Goal: Book appointment/travel/reservation

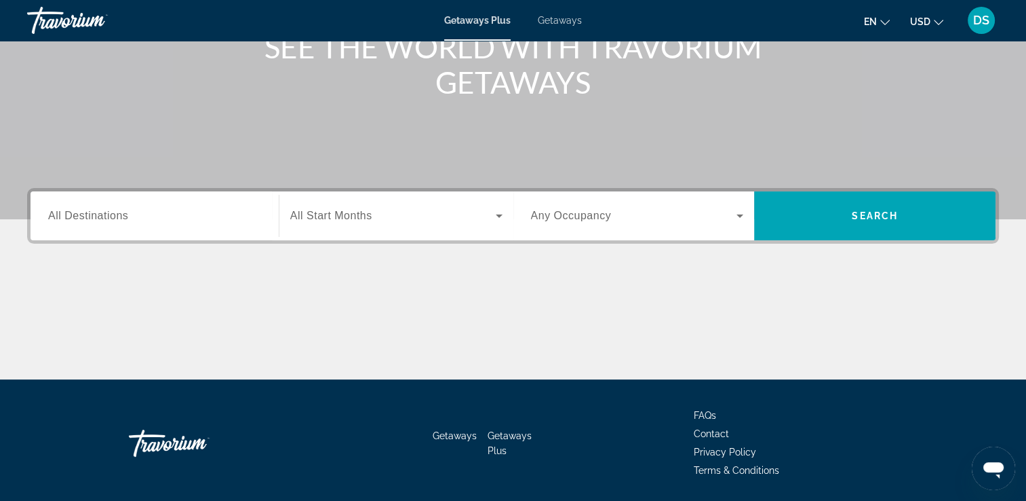
scroll to position [203, 0]
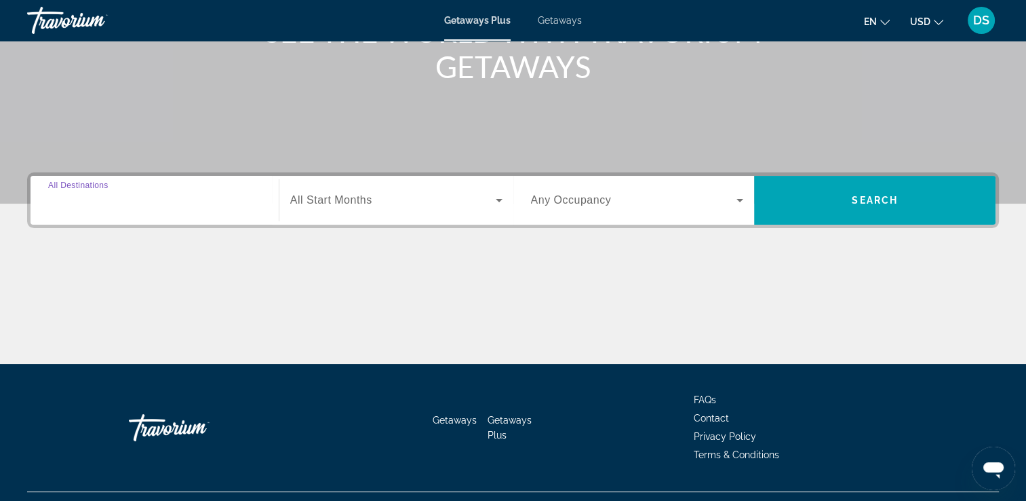
click at [133, 206] on input "Destination All Destinations" at bounding box center [154, 201] width 213 height 16
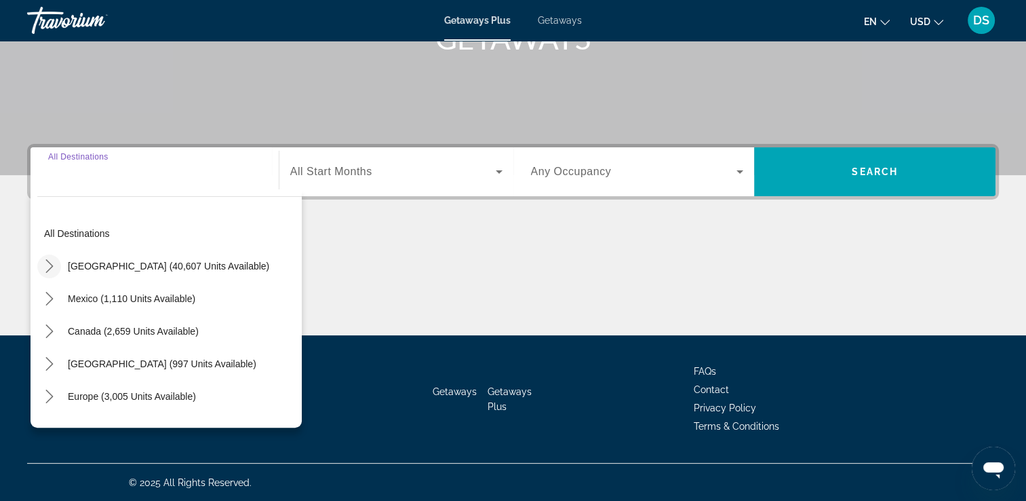
click at [49, 270] on icon "Toggle United States (40,607 units available) submenu" at bounding box center [50, 266] width 14 height 14
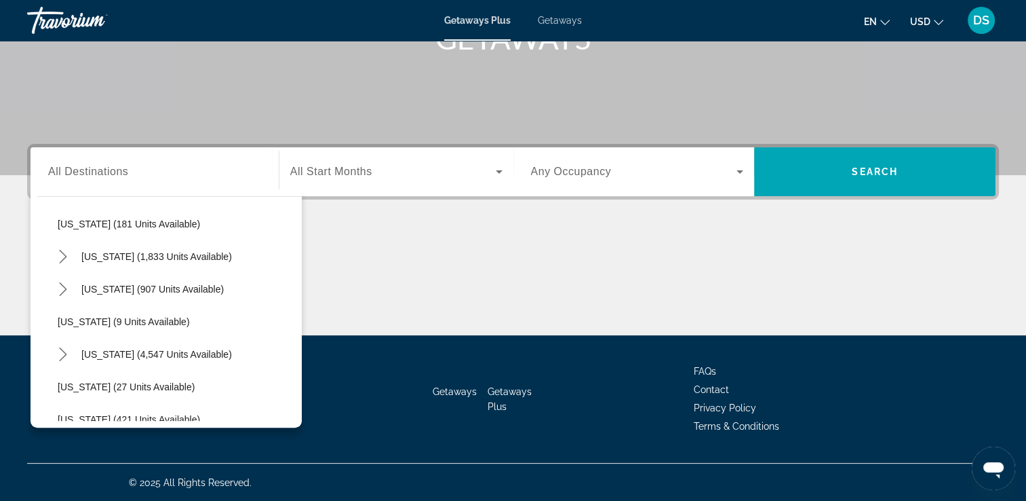
scroll to position [175, 0]
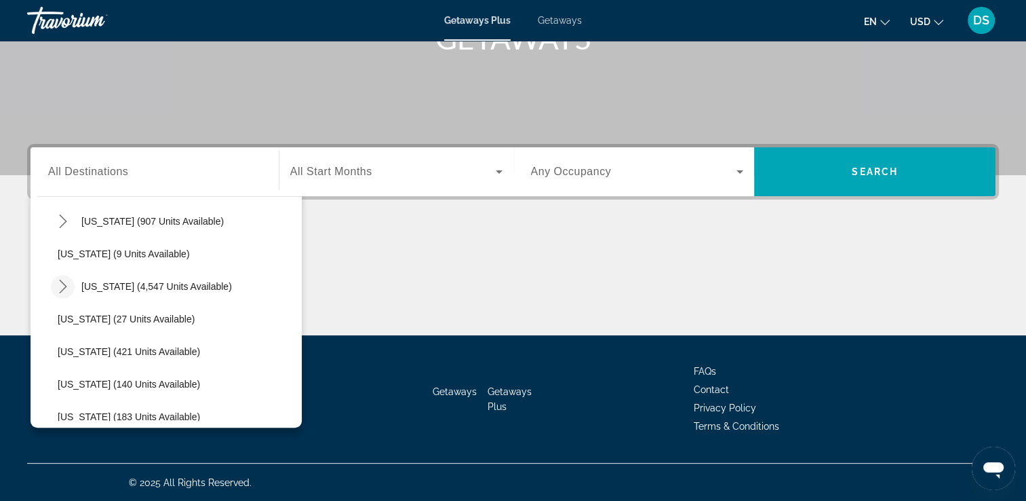
click at [60, 281] on icon "Toggle Florida (4,547 units available) submenu" at bounding box center [62, 286] width 7 height 14
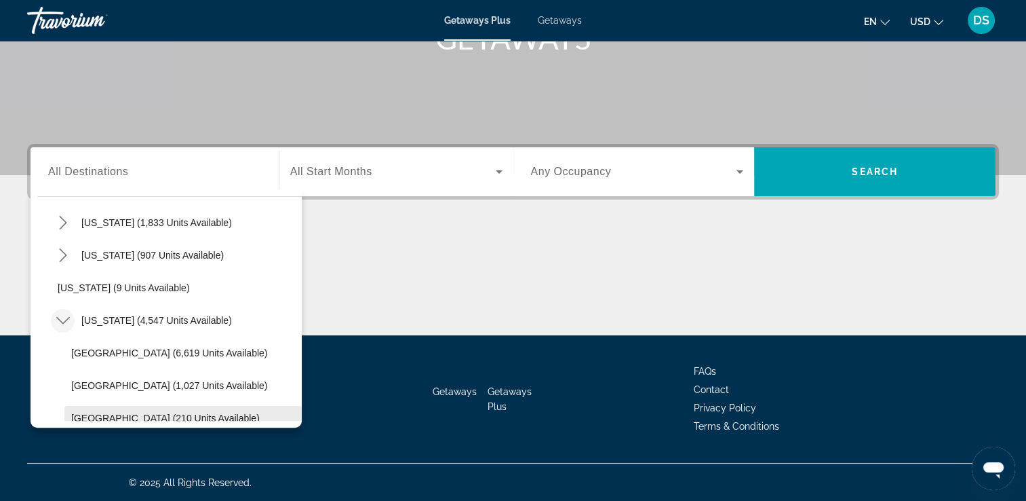
scroll to position [107, 0]
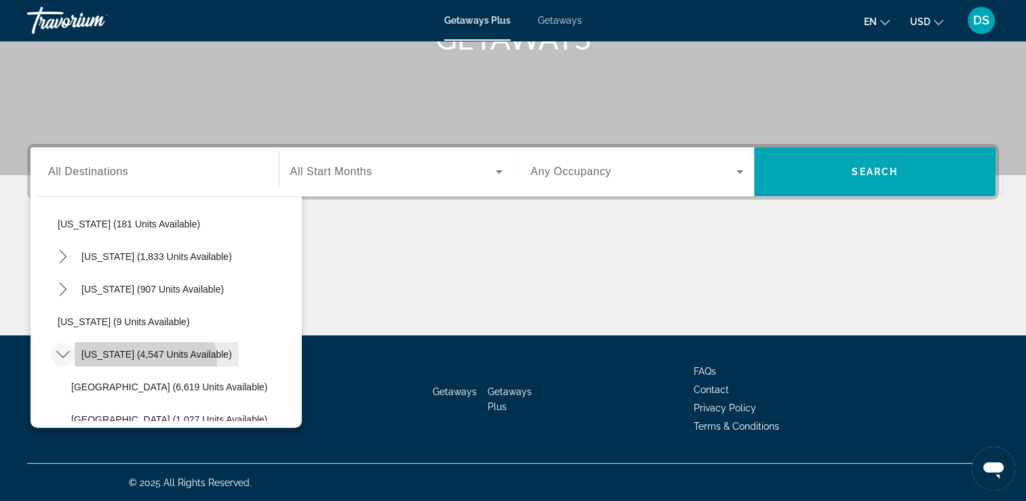
click at [144, 362] on span "Select destination: Florida (4,547 units available)" at bounding box center [157, 354] width 164 height 33
type input "**********"
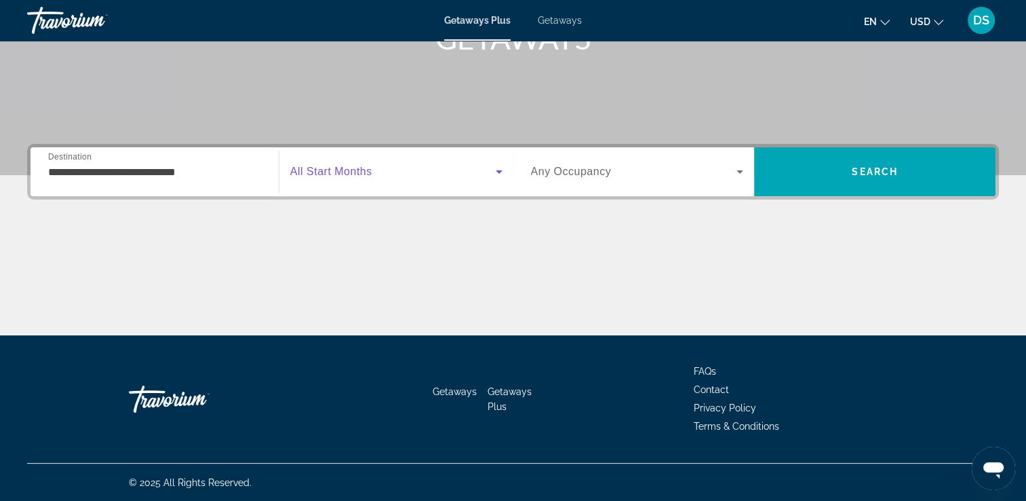
click at [499, 174] on icon "Search widget" at bounding box center [499, 171] width 16 height 16
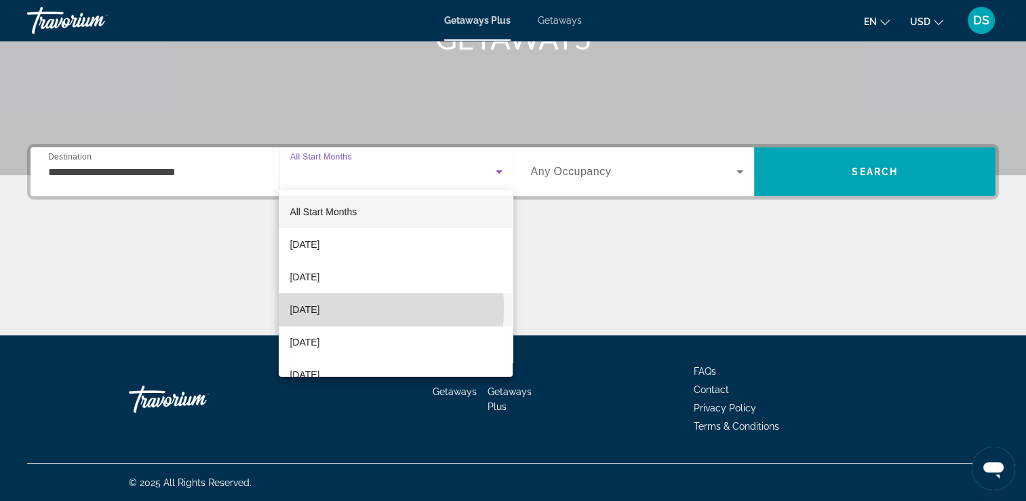
click at [319, 308] on span "[DATE]" at bounding box center [305, 309] width 30 height 16
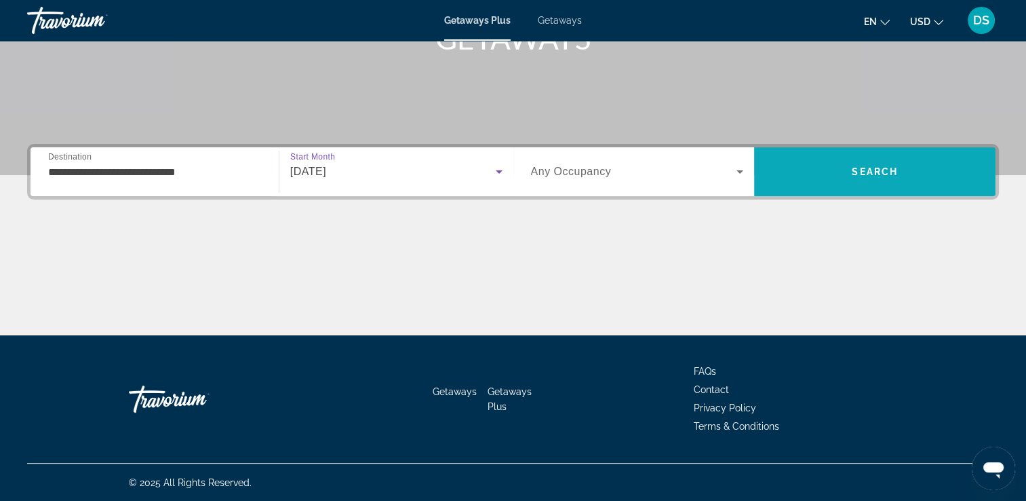
click at [891, 174] on span "Search" at bounding box center [875, 171] width 46 height 11
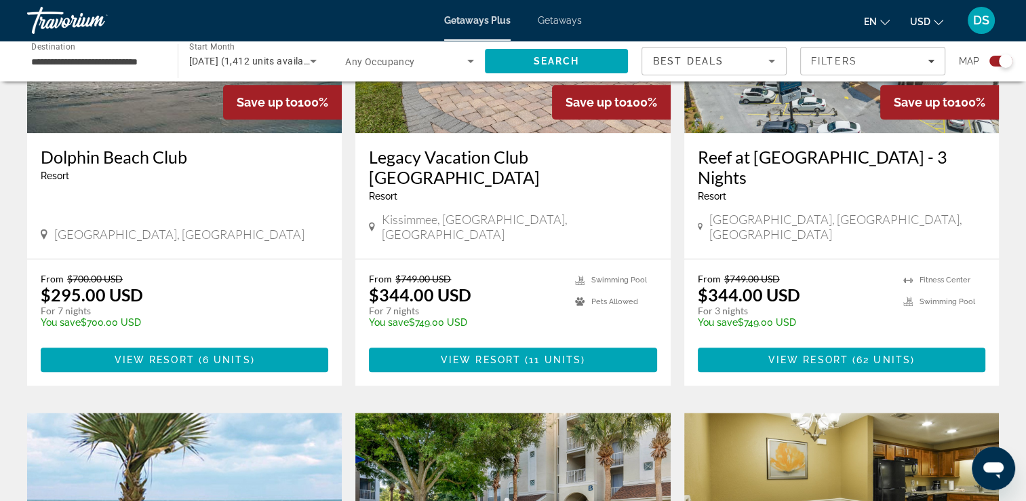
scroll to position [1110, 0]
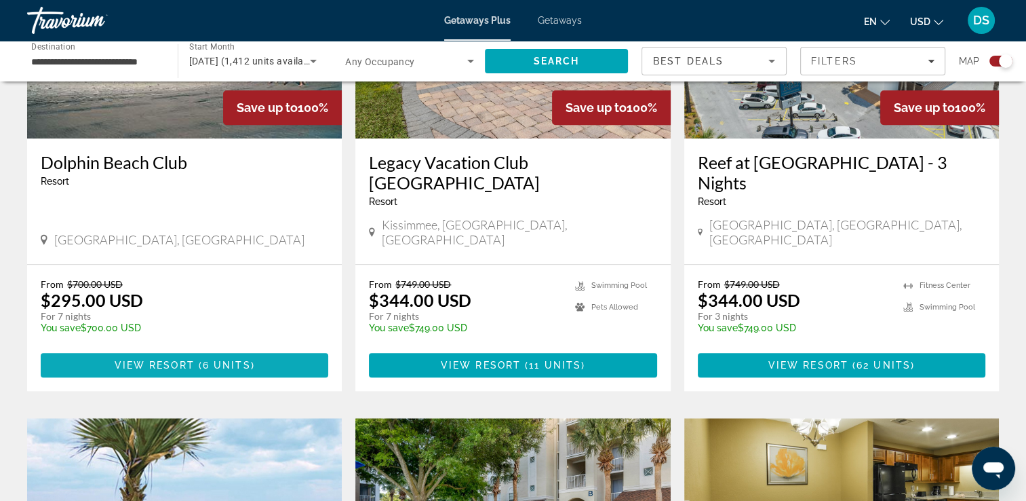
click at [147, 359] on span "View Resort" at bounding box center [155, 364] width 80 height 11
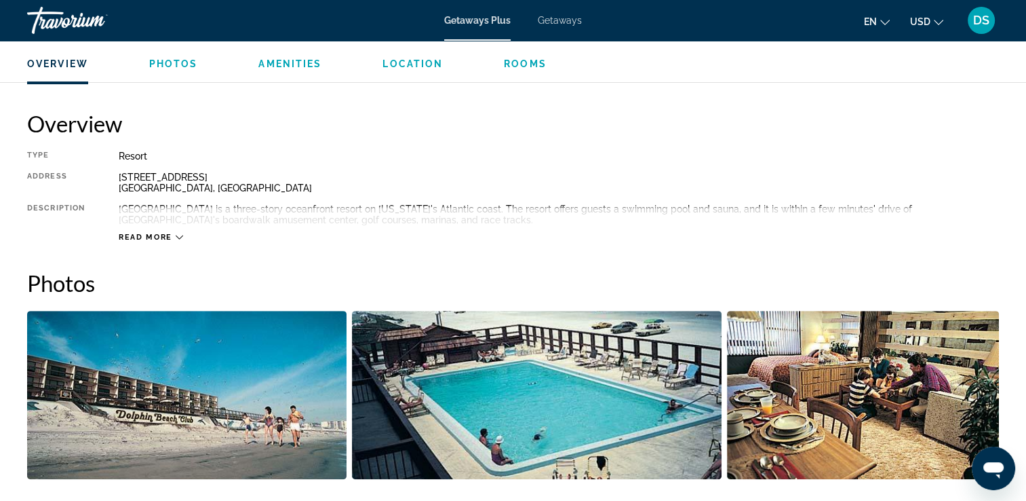
scroll to position [407, 0]
click at [179, 239] on icon "Main content" at bounding box center [179, 236] width 7 height 7
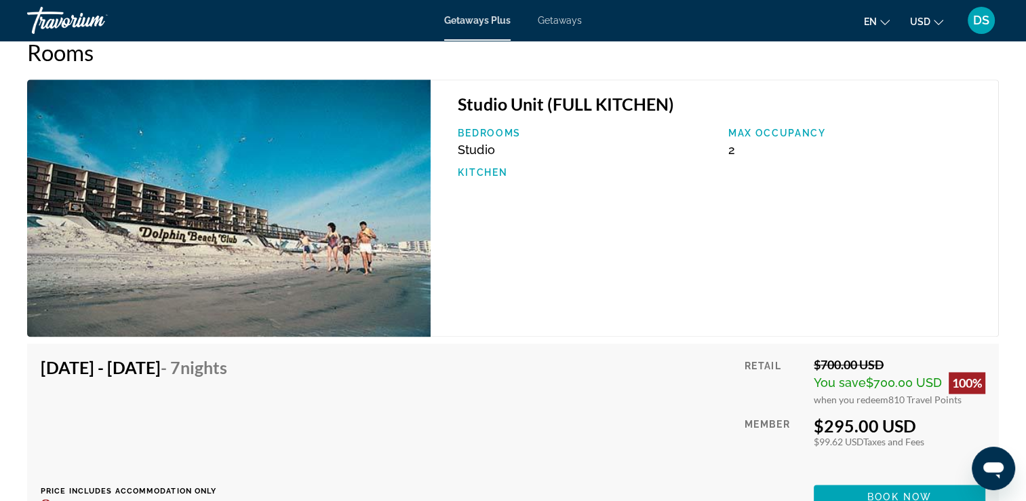
scroll to position [1764, 0]
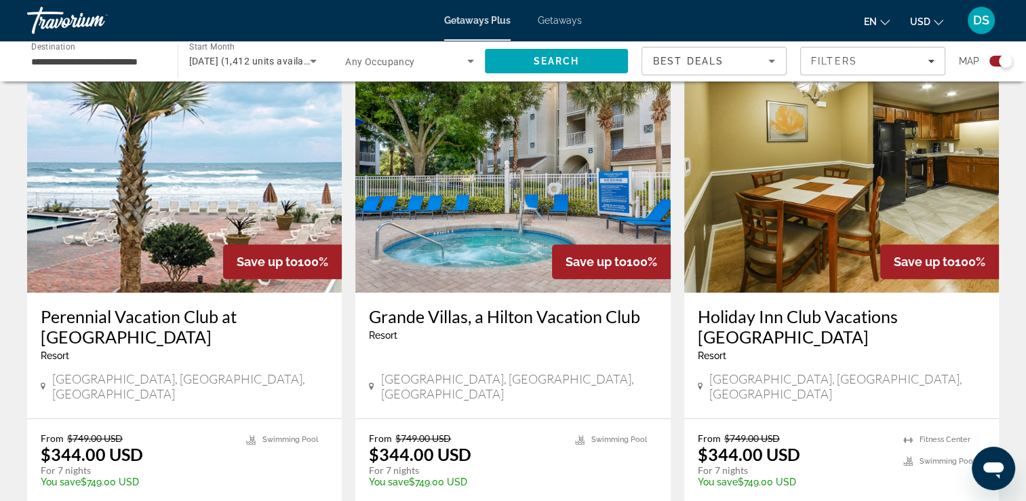
scroll to position [1492, 0]
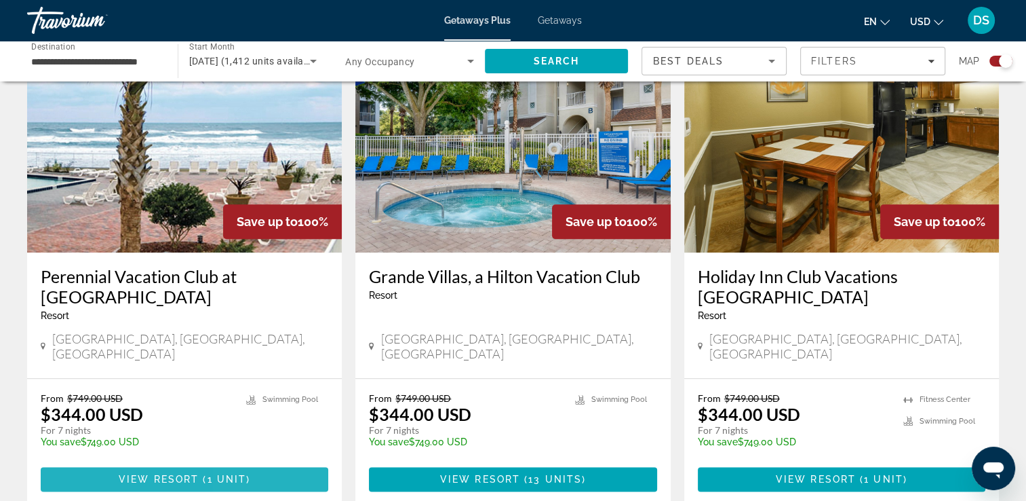
click at [255, 463] on span "Main content" at bounding box center [185, 479] width 288 height 33
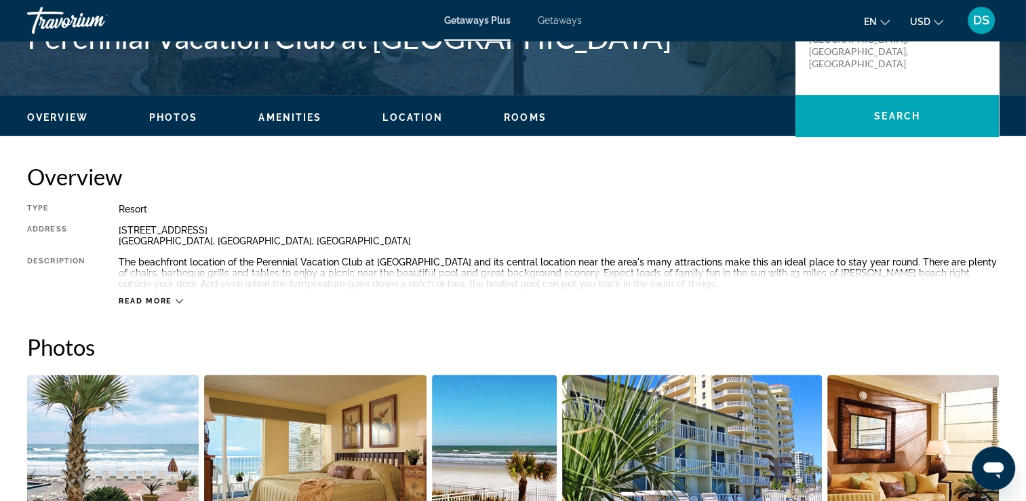
scroll to position [339, 0]
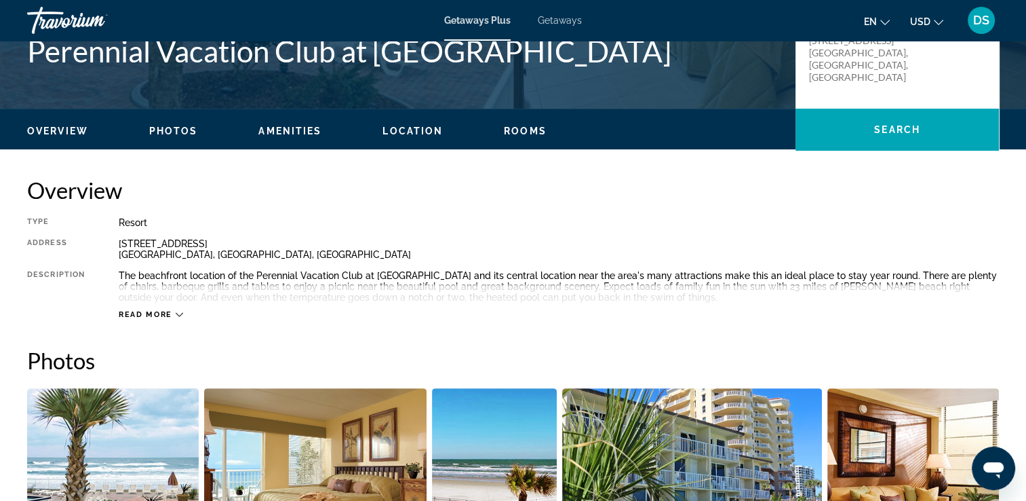
click at [176, 314] on icon "Main content" at bounding box center [179, 315] width 7 height 4
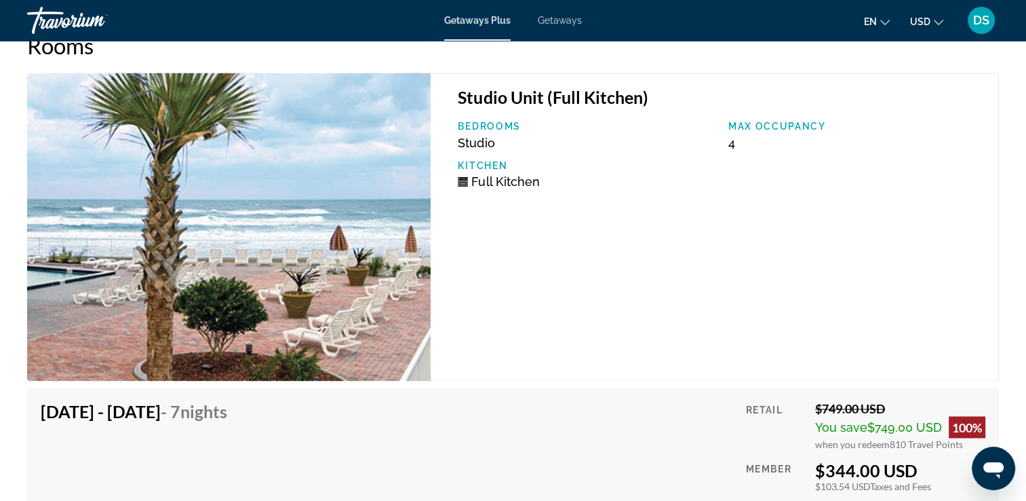
scroll to position [2171, 0]
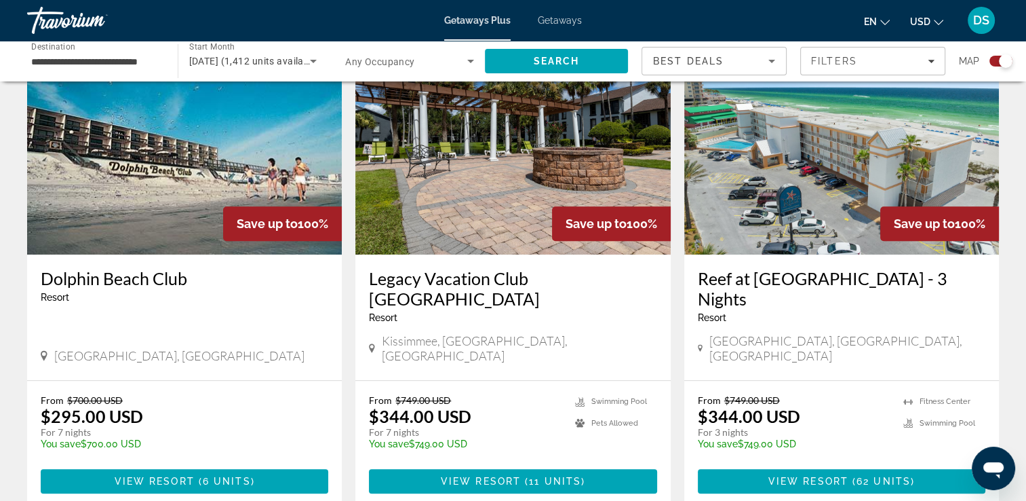
scroll to position [1017, 0]
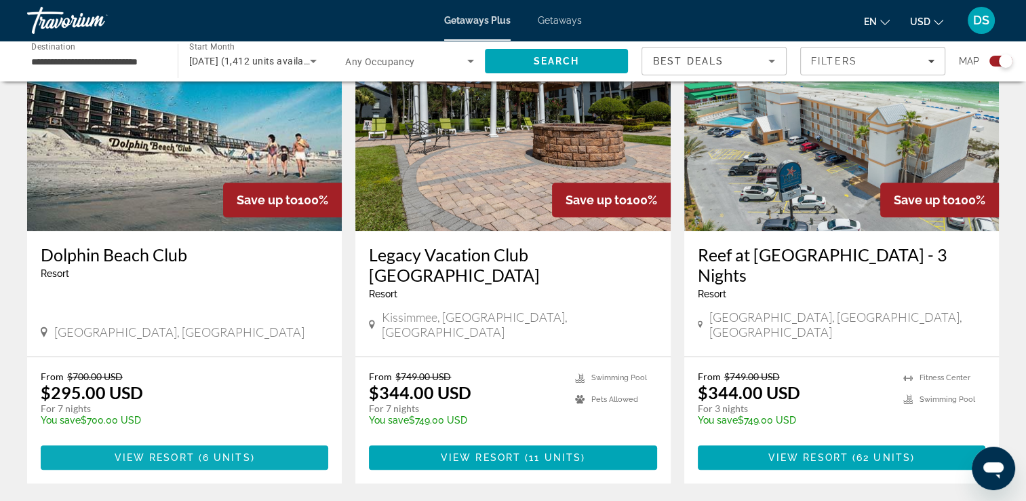
click at [208, 452] on span "6 units" at bounding box center [227, 457] width 48 height 11
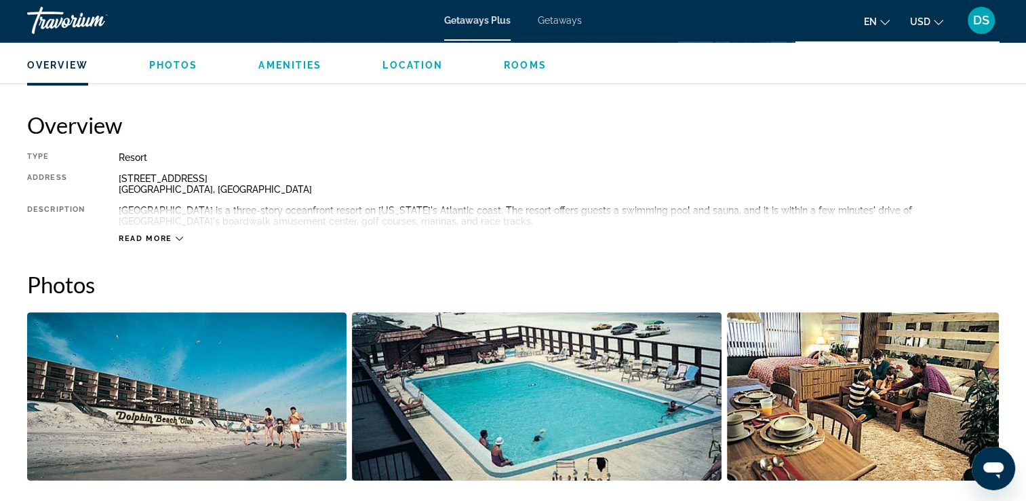
scroll to position [407, 0]
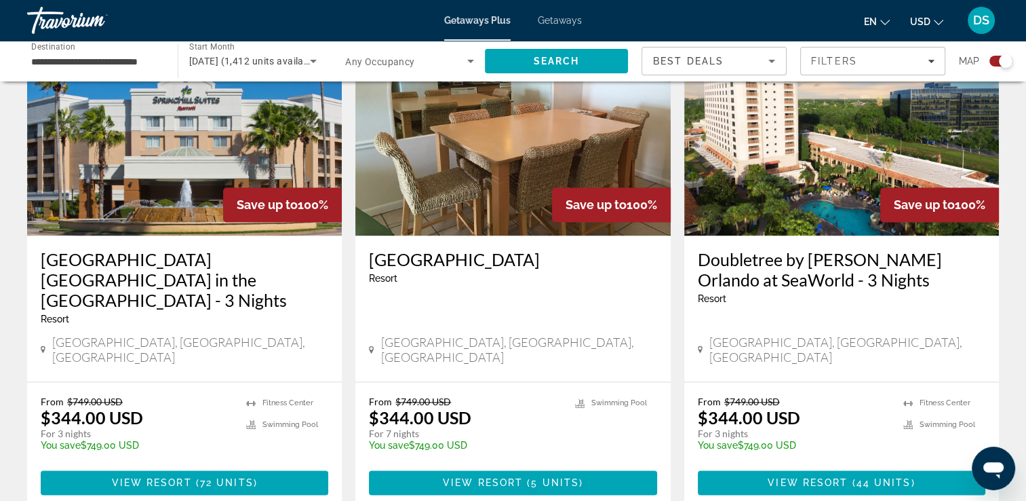
scroll to position [2195, 0]
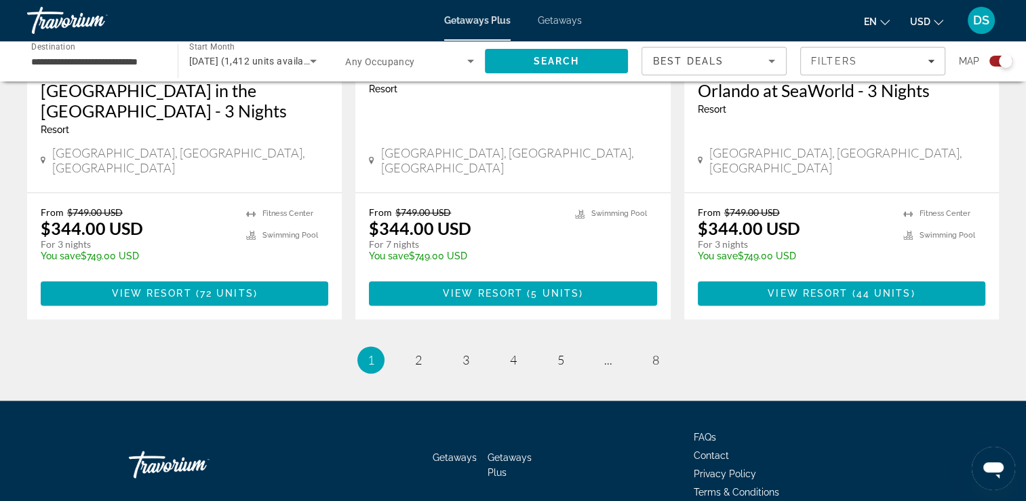
drag, startPoint x: 1032, startPoint y: 77, endPoint x: 27, endPoint y: 12, distance: 1007.3
click at [416, 352] on span "2" at bounding box center [418, 359] width 7 height 15
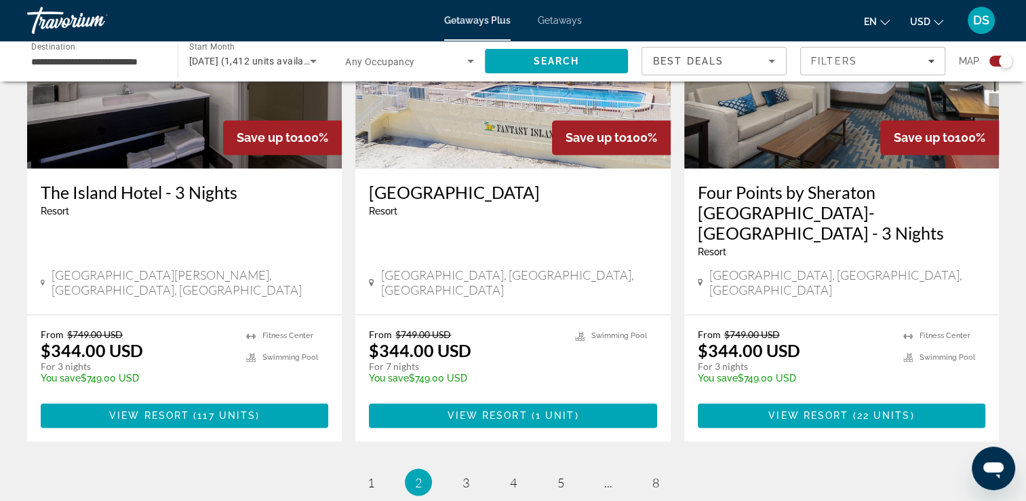
scroll to position [2143, 0]
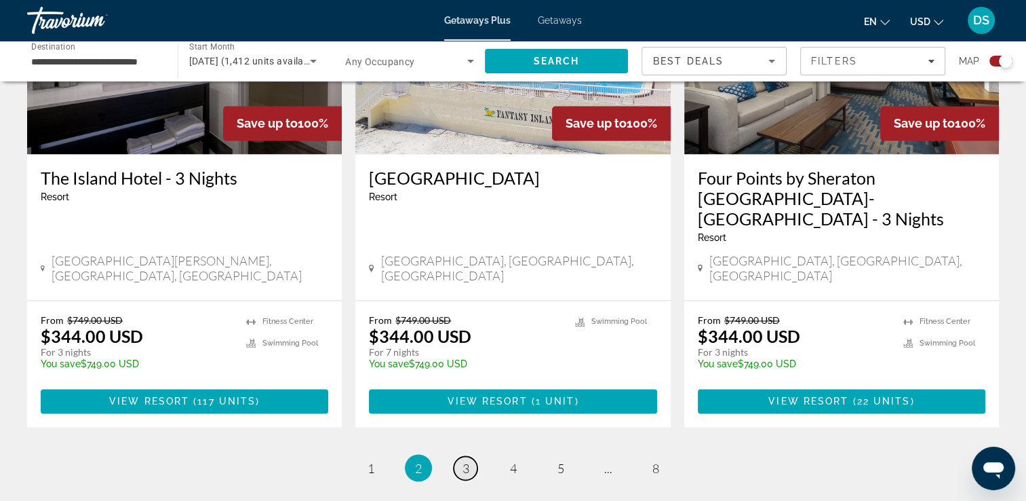
click at [463, 460] on span "3" at bounding box center [466, 467] width 7 height 15
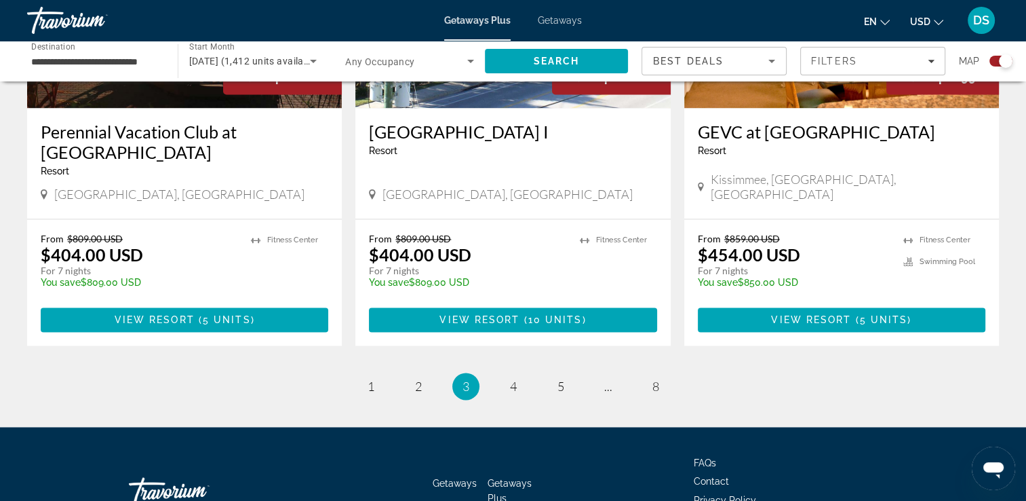
scroll to position [2154, 0]
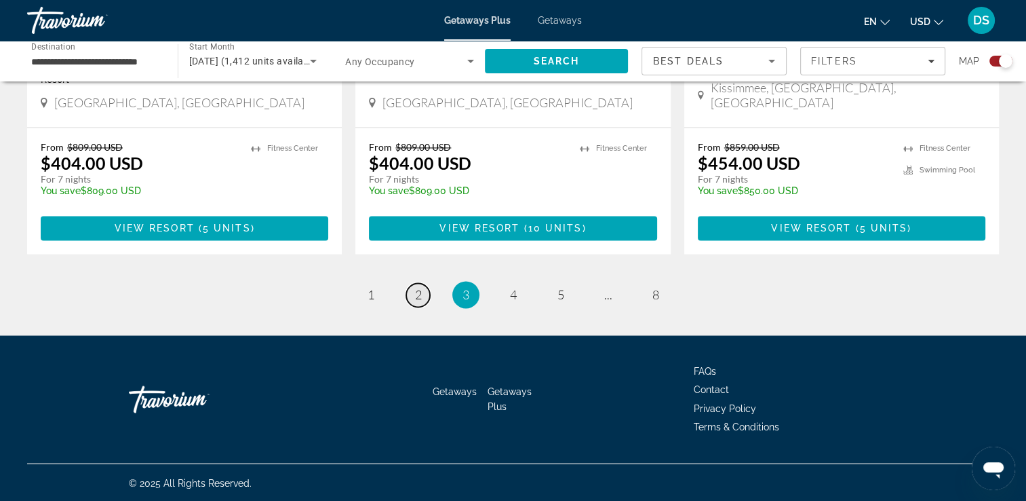
click at [415, 297] on span "2" at bounding box center [418, 294] width 7 height 15
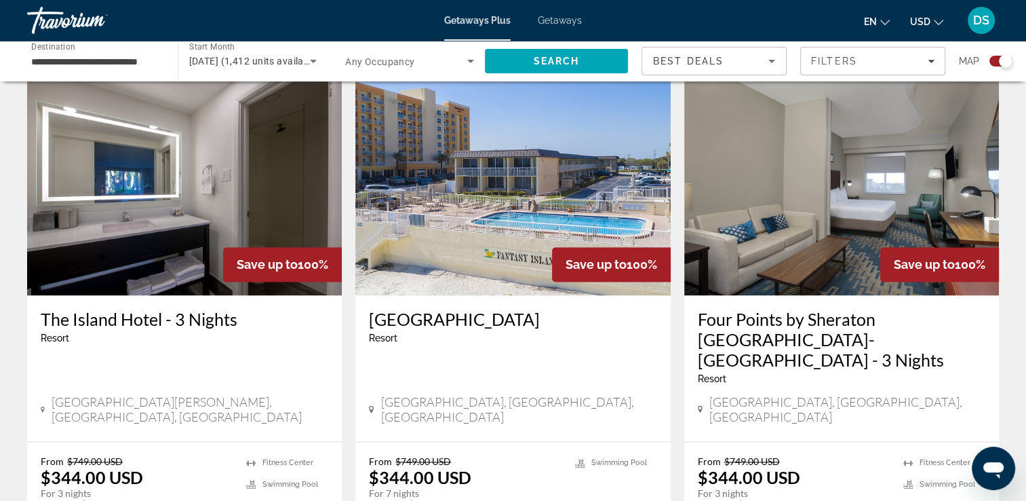
scroll to position [2035, 0]
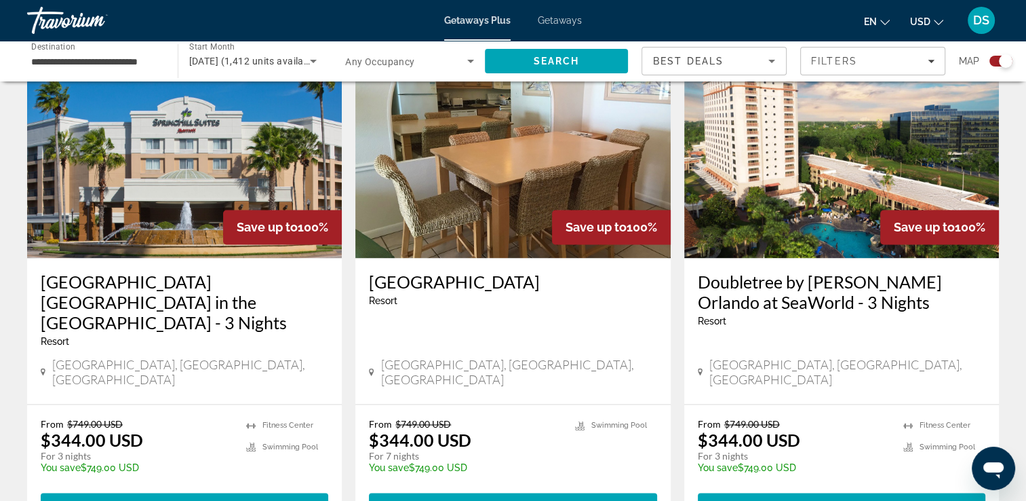
scroll to position [2004, 0]
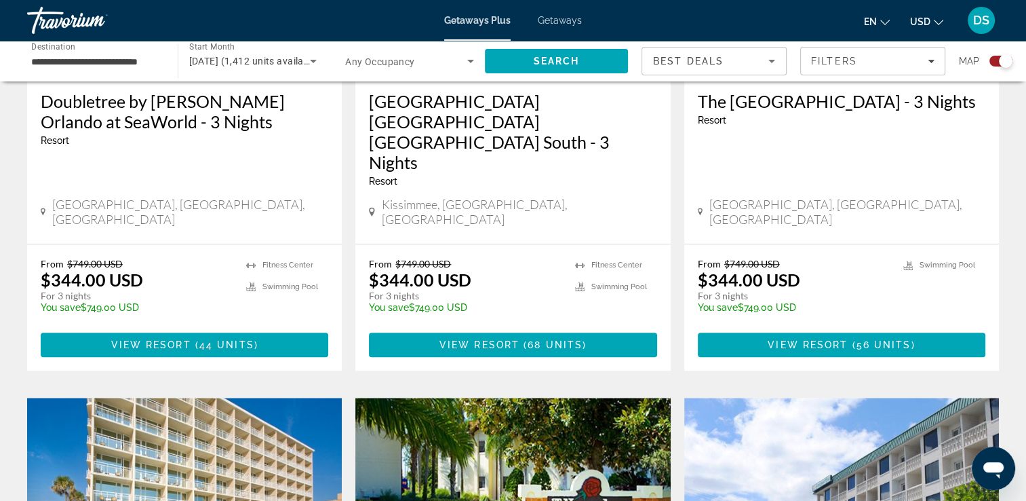
scroll to position [1085, 0]
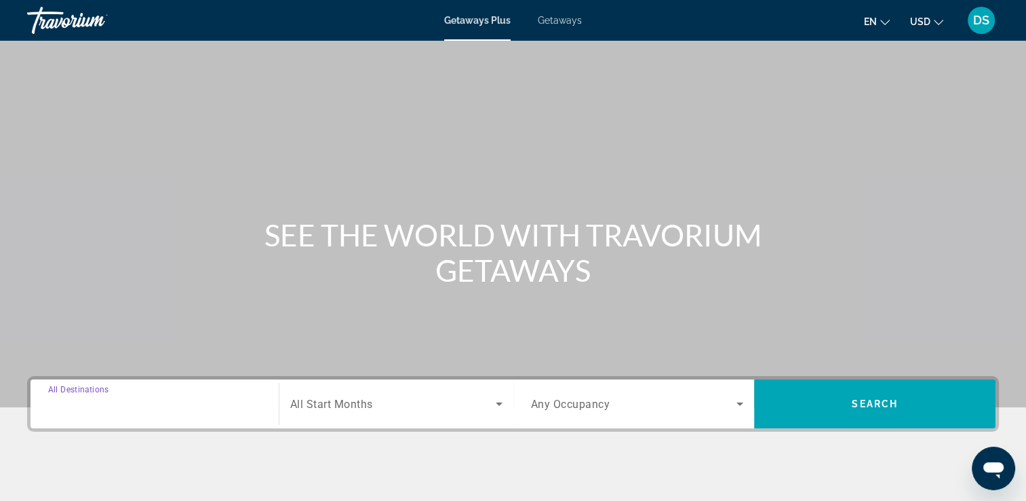
click at [156, 407] on input "Destination All Destinations" at bounding box center [154, 404] width 213 height 16
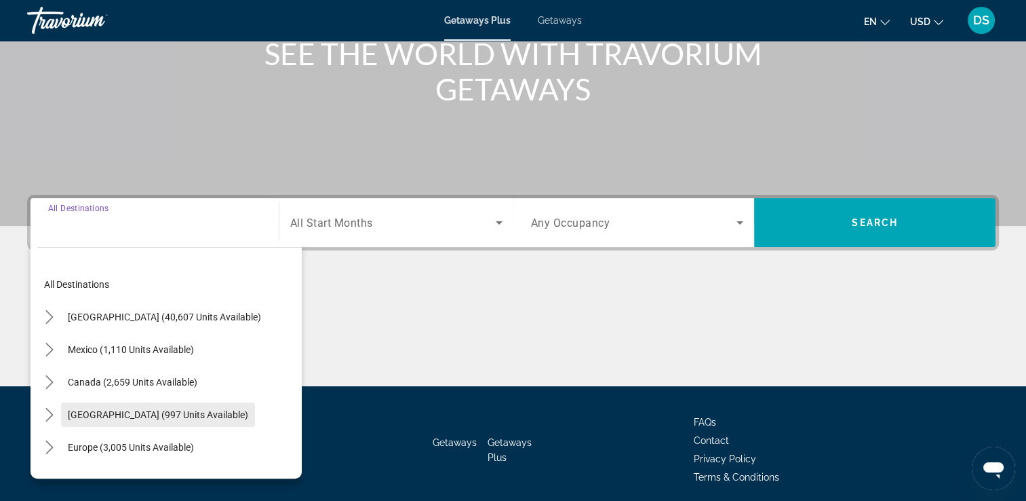
scroll to position [232, 0]
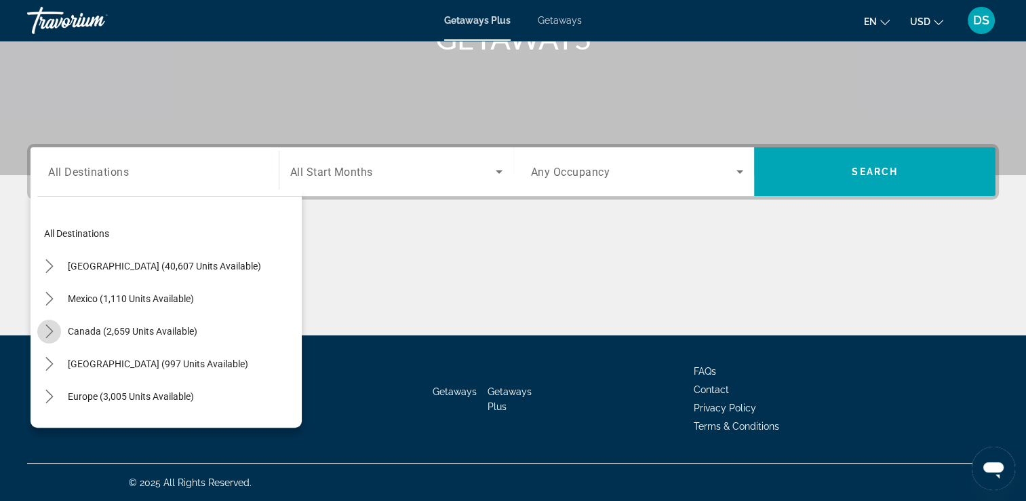
click at [49, 330] on icon "Toggle Canada (2,659 units available) submenu" at bounding box center [50, 331] width 14 height 14
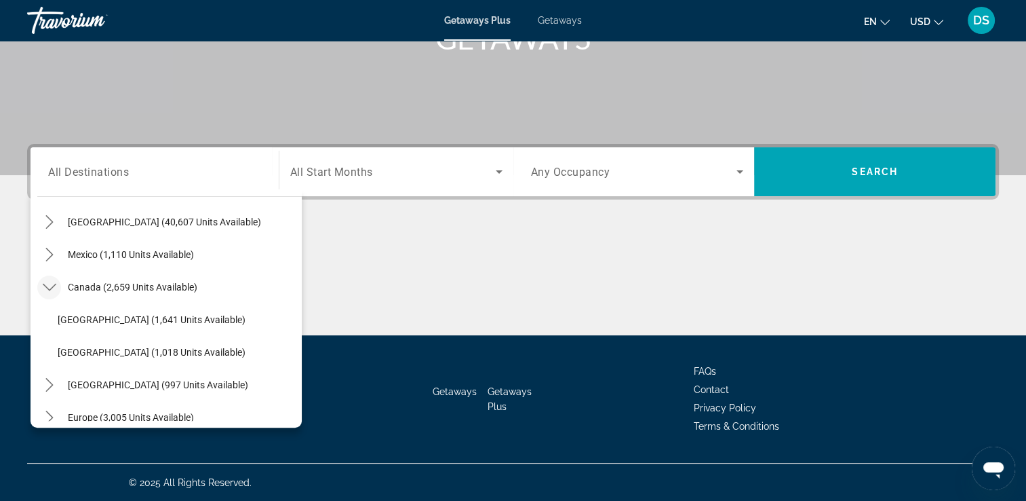
scroll to position [68, 0]
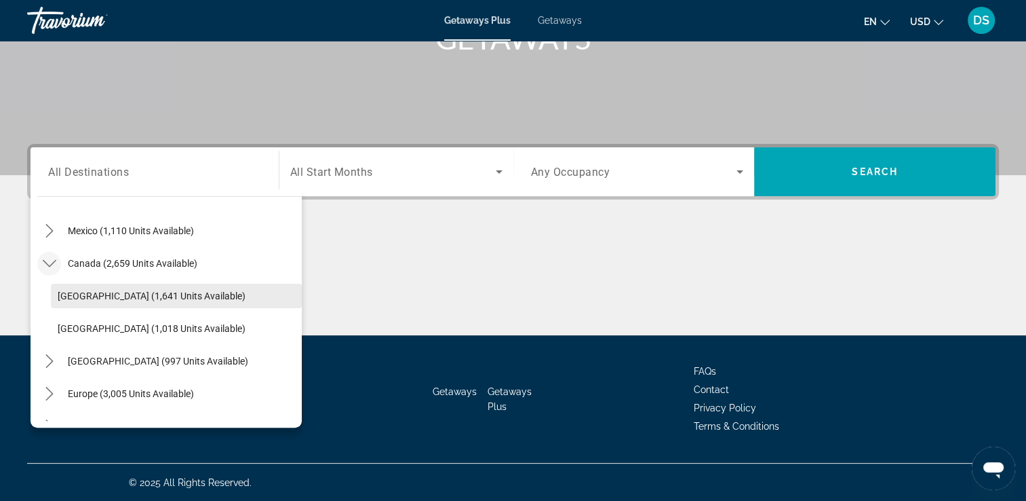
click at [171, 303] on span "Select destination: Eastern Canada (1,641 units available)" at bounding box center [176, 295] width 251 height 33
type input "**********"
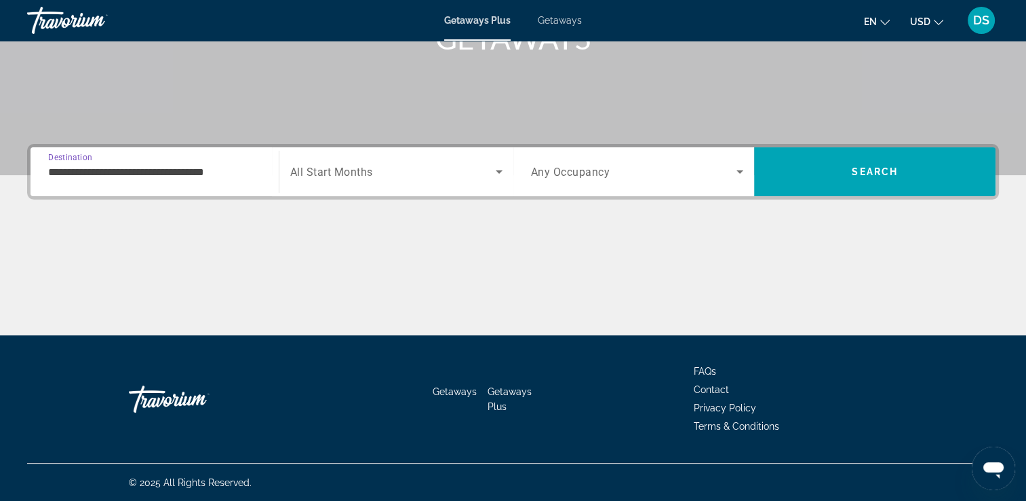
click at [500, 164] on icon "Search widget" at bounding box center [499, 171] width 16 height 16
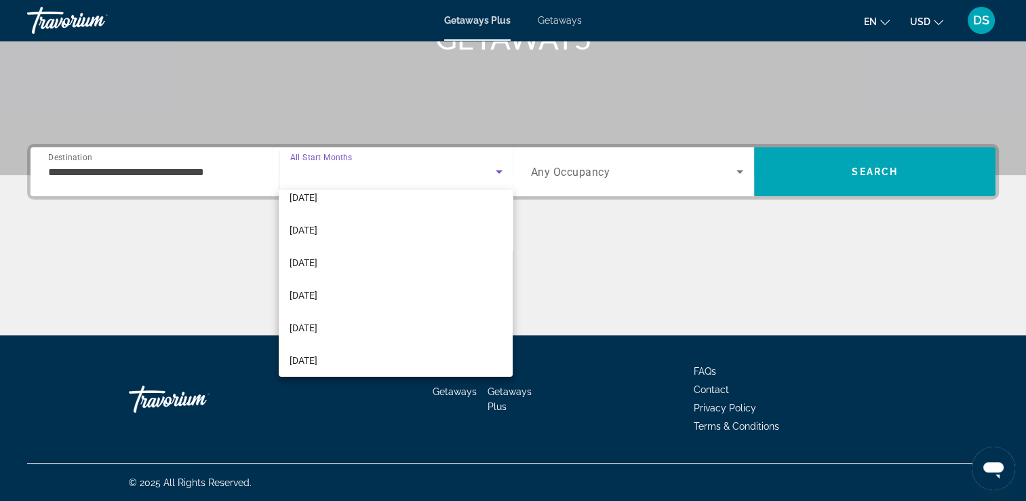
scroll to position [136, 0]
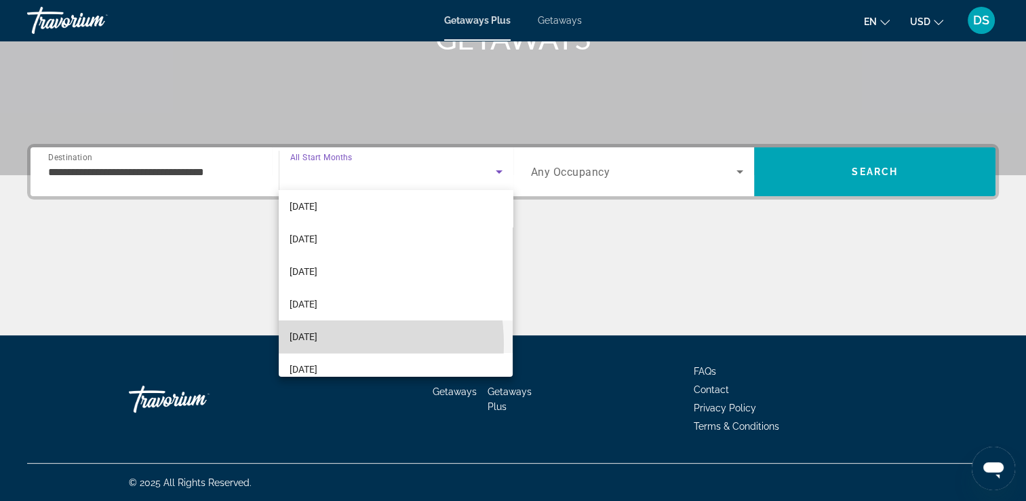
click at [307, 344] on span "[DATE]" at bounding box center [304, 336] width 28 height 16
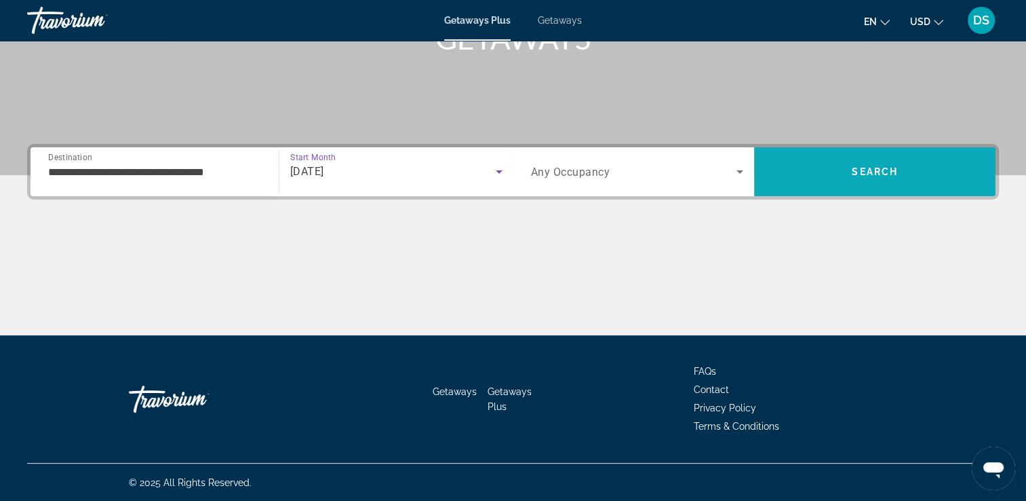
click at [889, 189] on span "Search" at bounding box center [874, 171] width 241 height 49
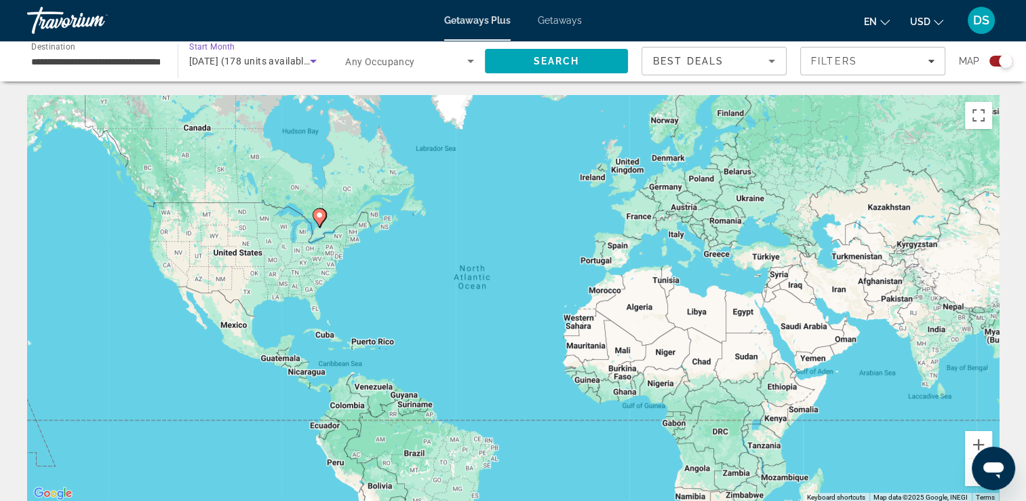
click at [255, 61] on span "[DATE] (178 units available)" at bounding box center [250, 61] width 123 height 11
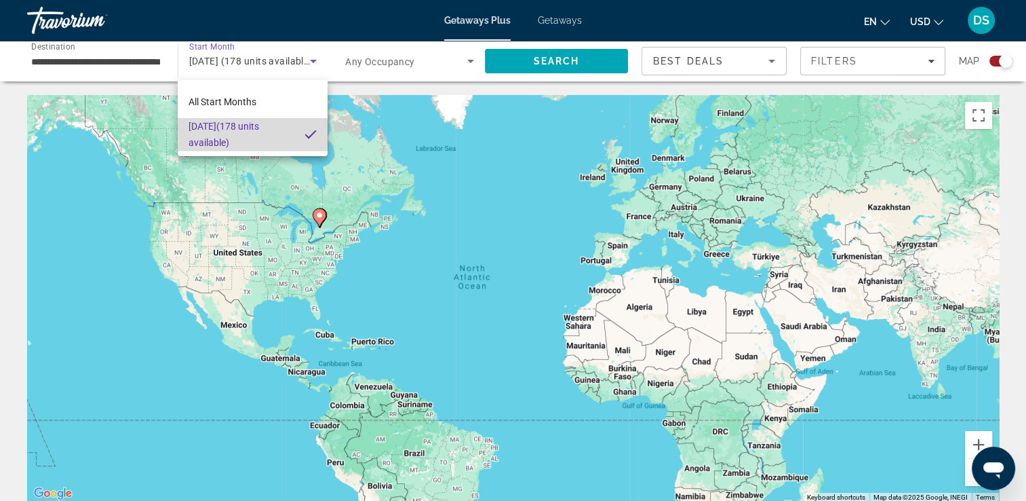
click at [246, 137] on span "[DATE] (178 units available)" at bounding box center [241, 134] width 105 height 33
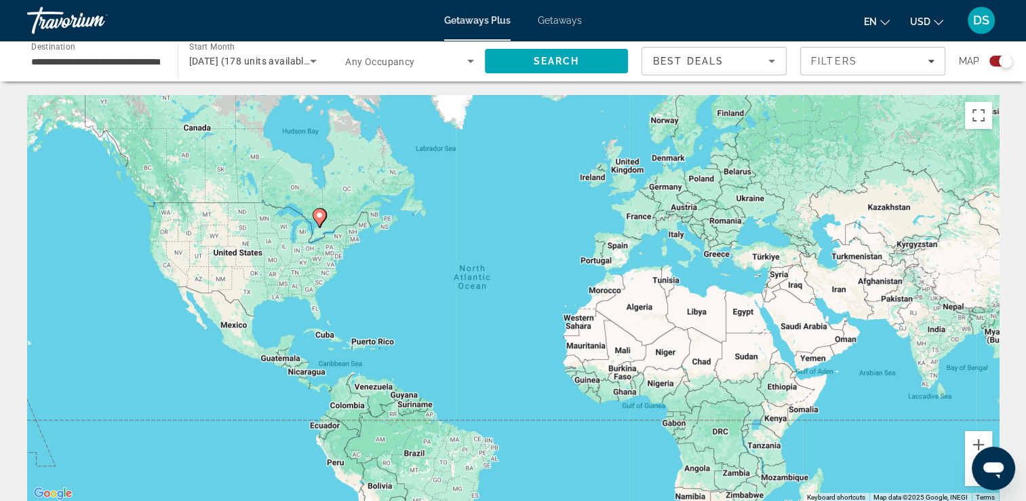
click at [217, 49] on span "Start Month" at bounding box center [211, 46] width 45 height 9
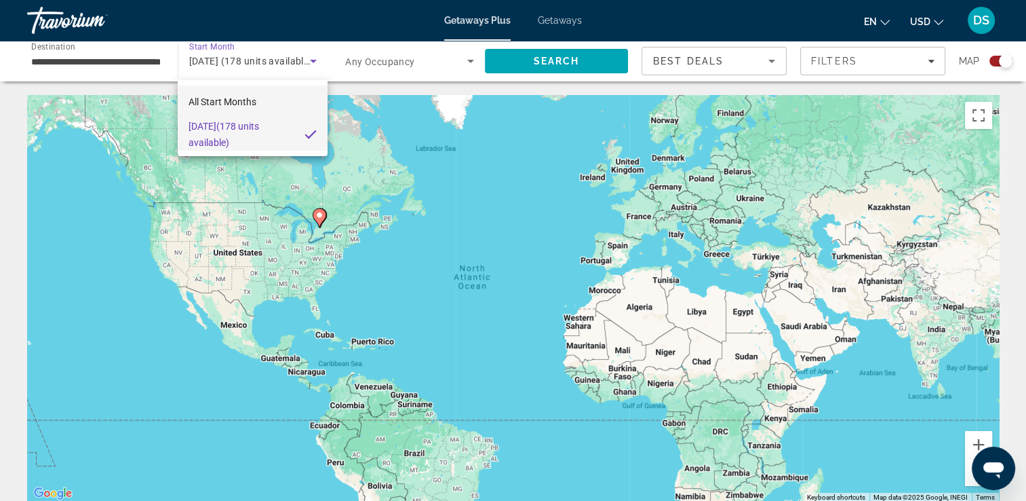
click at [214, 110] on mat-option "All Start Months" at bounding box center [253, 101] width 150 height 33
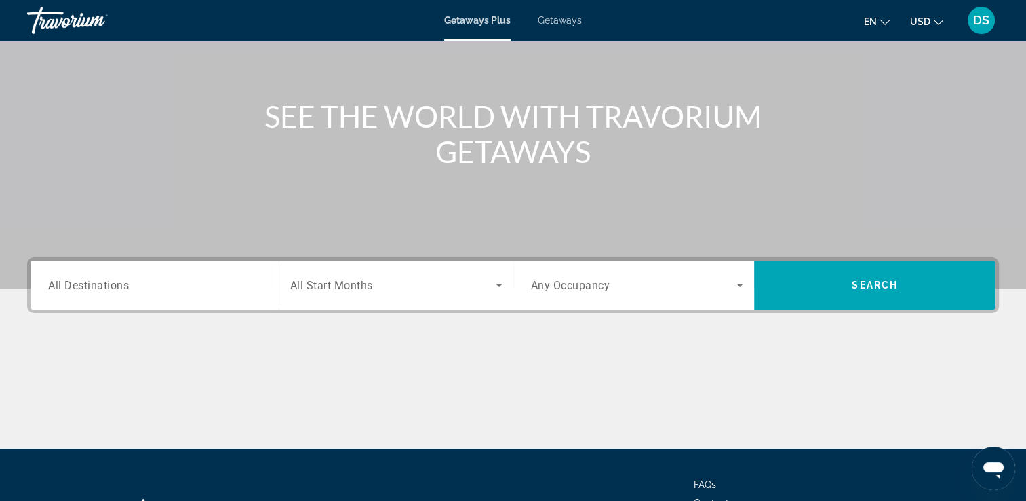
scroll to position [130, 0]
